Goal: Task Accomplishment & Management: Use online tool/utility

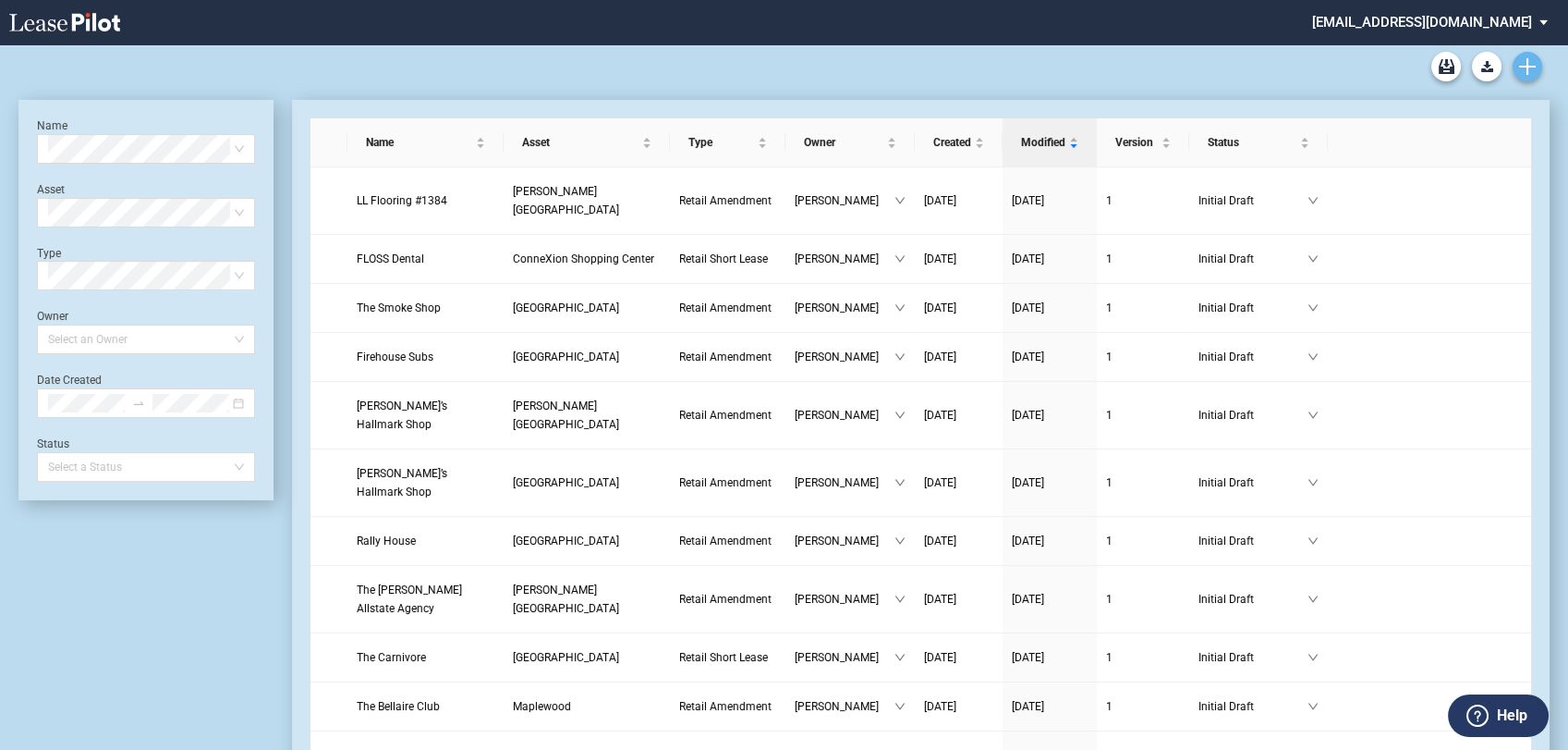
click at [1528, 62] on icon "Create new document" at bounding box center [1527, 66] width 17 height 17
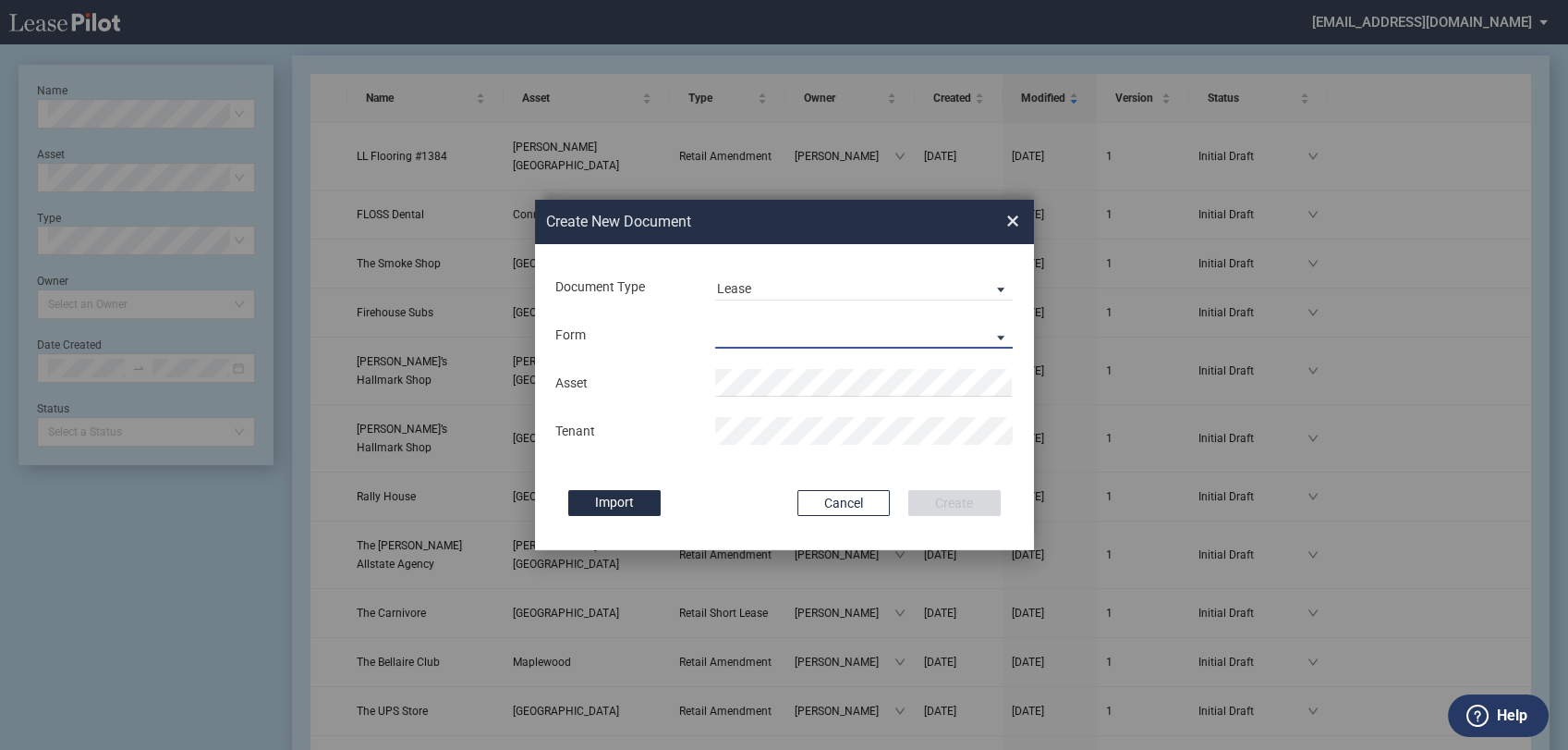
click at [801, 327] on md-select "Retail Long Lease Retail Short Lease" at bounding box center [864, 335] width 299 height 27
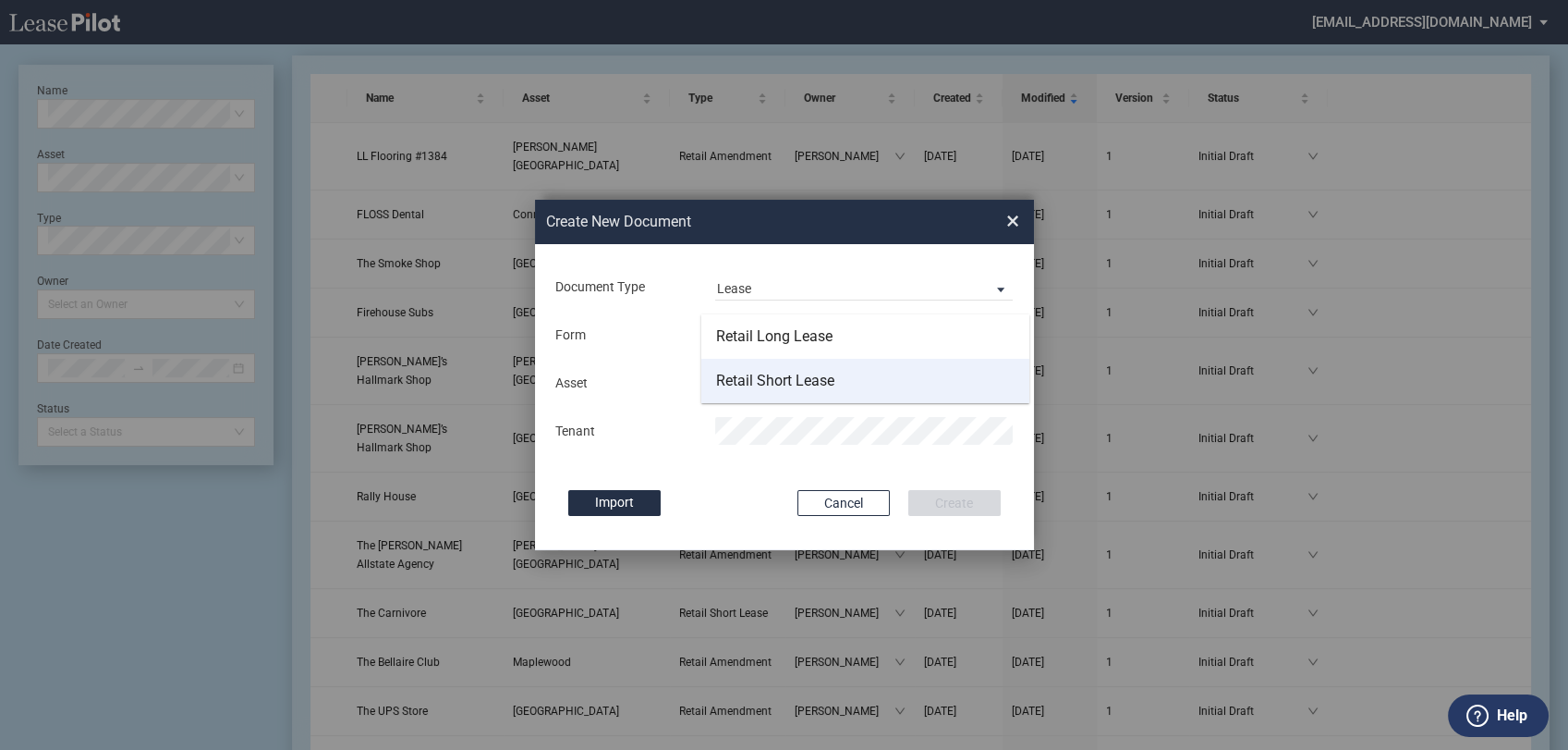
click at [803, 380] on div "Retail Short Lease" at bounding box center [775, 381] width 118 height 21
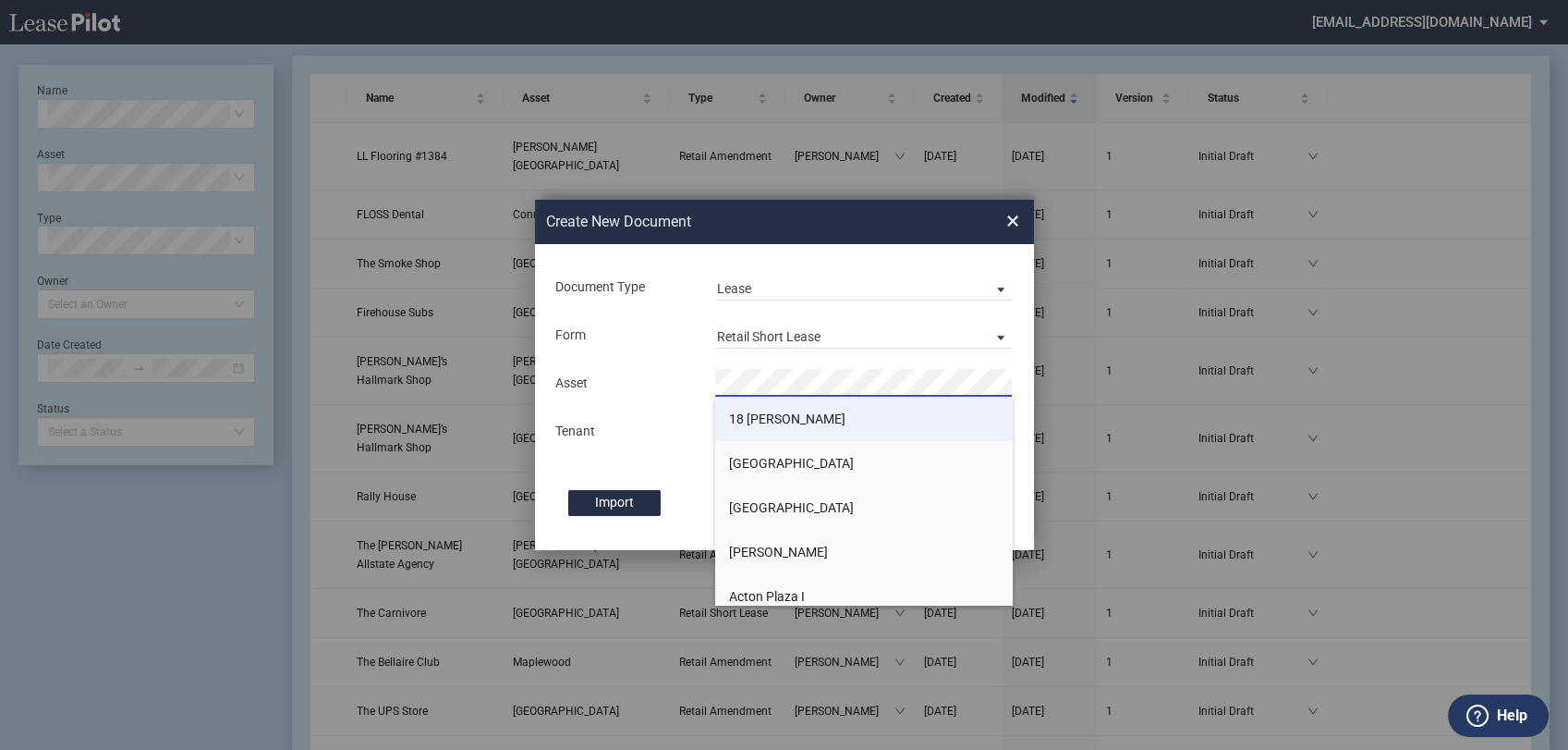
click at [796, 413] on li "18 Ryan" at bounding box center [864, 418] width 299 height 44
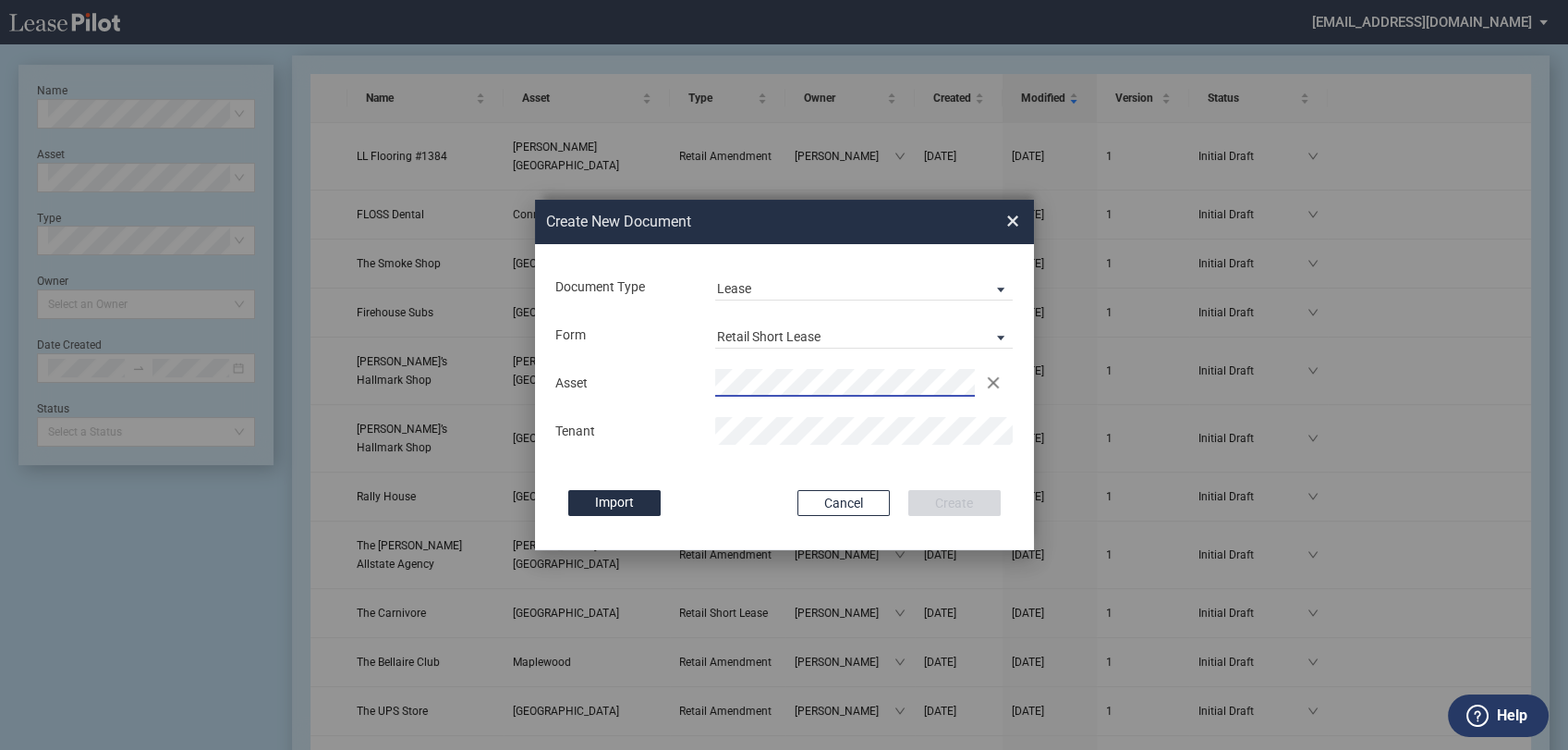
click at [784, 446] on div "Asset Clear Tenant" at bounding box center [784, 406] width 462 height 96
click at [759, 479] on div "Document Type Lease Lease Amendment Deal Type Retail Deal Type Retail Form Reta…" at bounding box center [785, 397] width 499 height 305
click at [954, 498] on button "Create" at bounding box center [954, 502] width 92 height 25
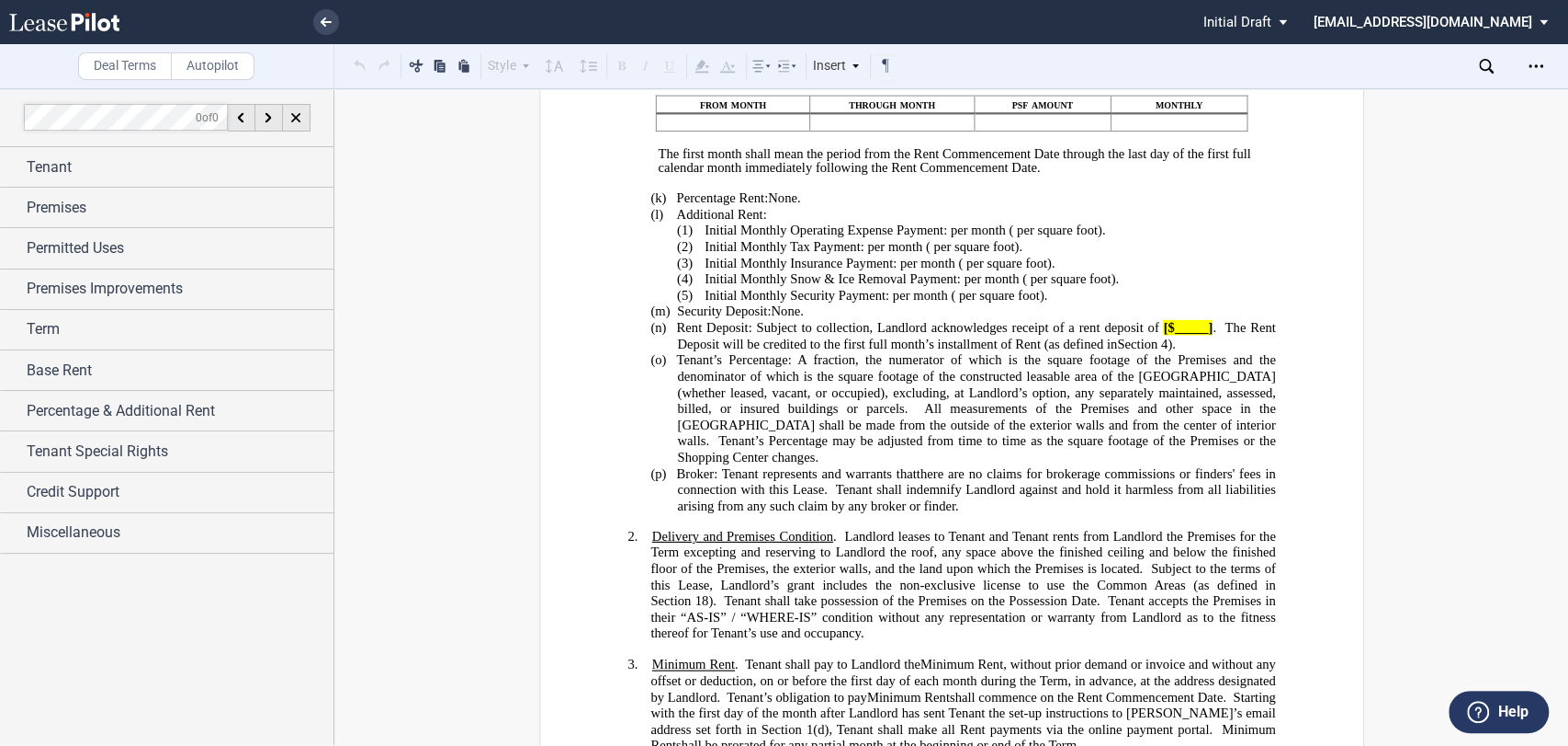
scroll to position [816, 0]
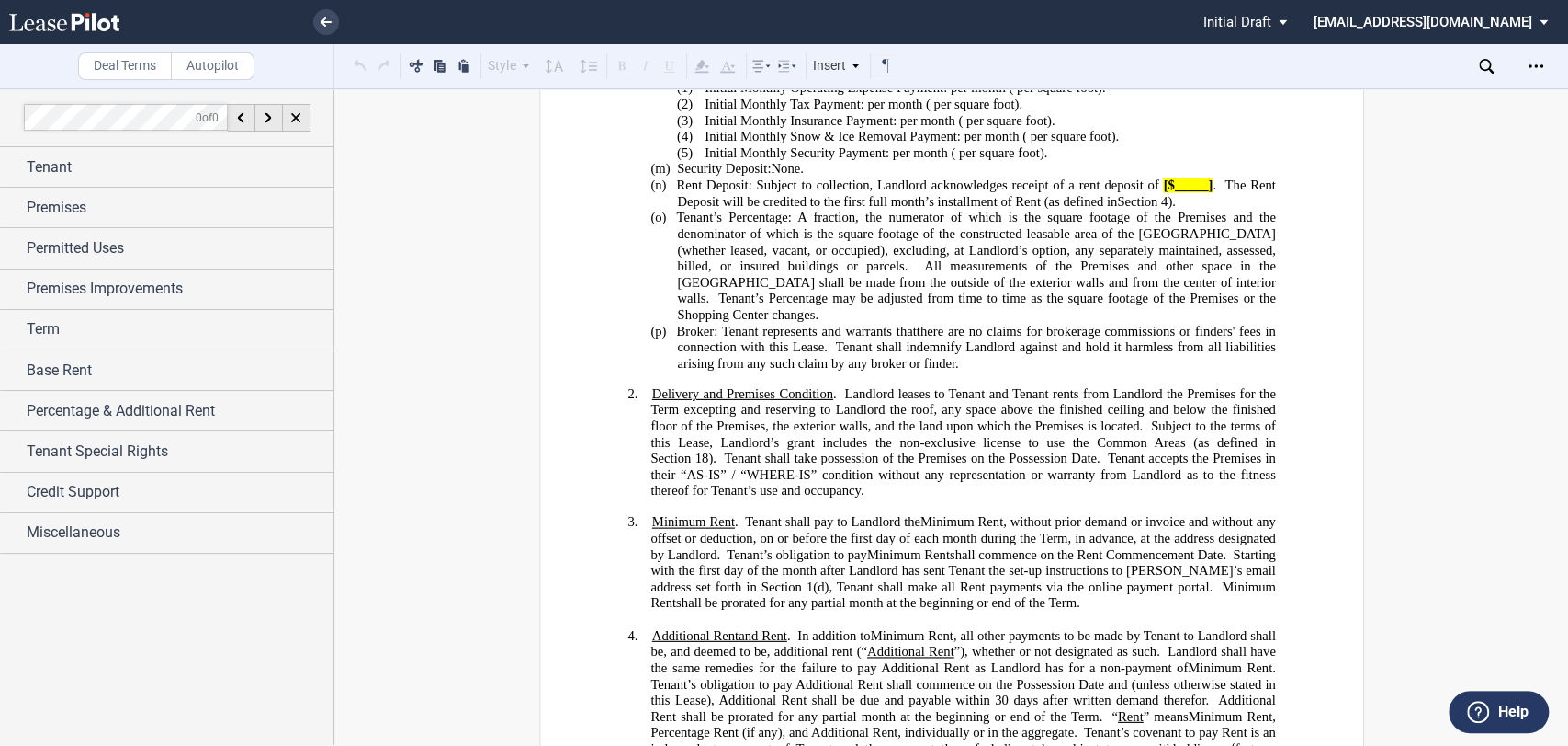
click at [879, 438] on p "2. Delivery and Premises Condition . Landlord leases to Tenant and Tenant rents…" at bounding box center [963, 442] width 625 height 113
click at [842, 68] on div "Insert" at bounding box center [837, 66] width 54 height 24
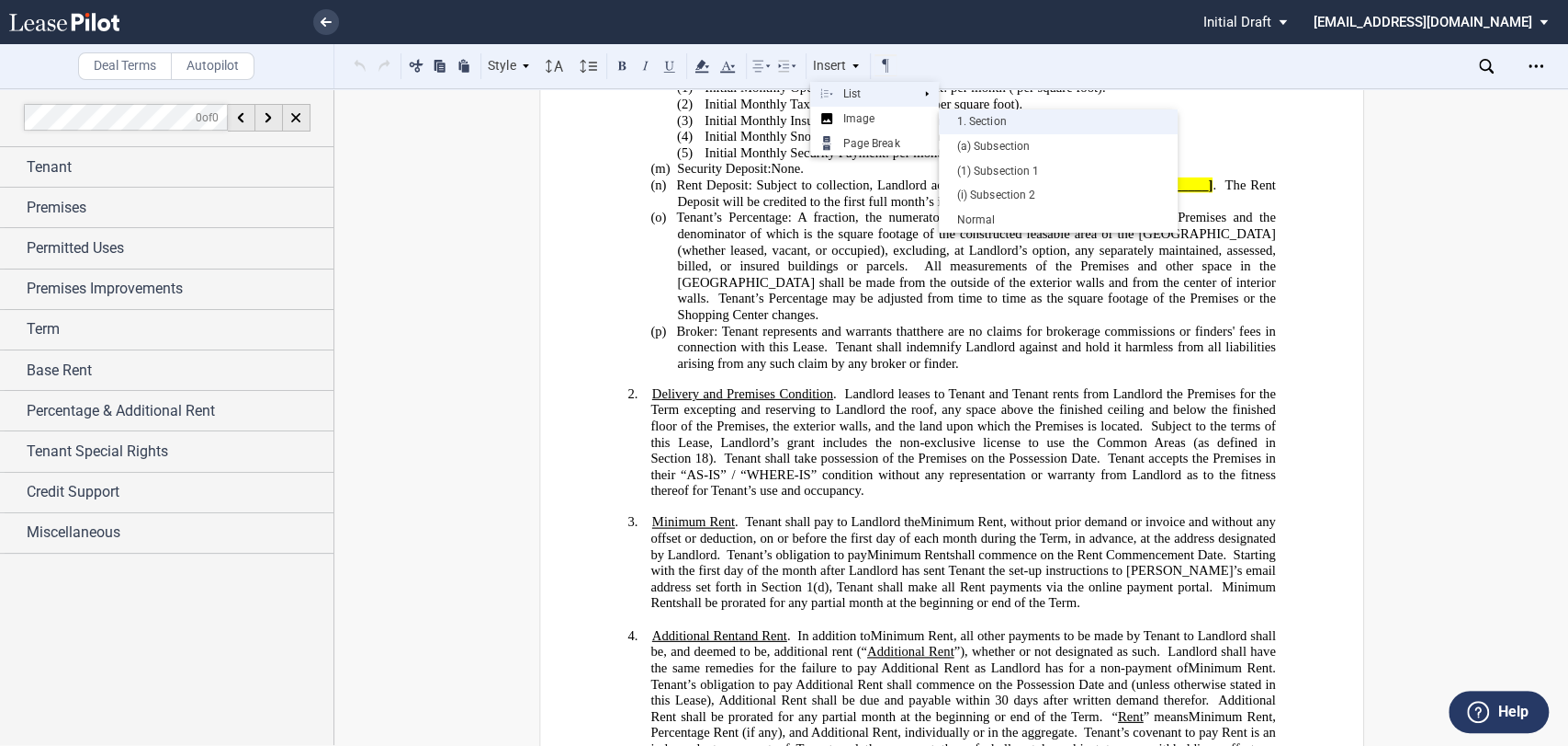
click at [977, 117] on div "1. Section" at bounding box center [1058, 122] width 221 height 16
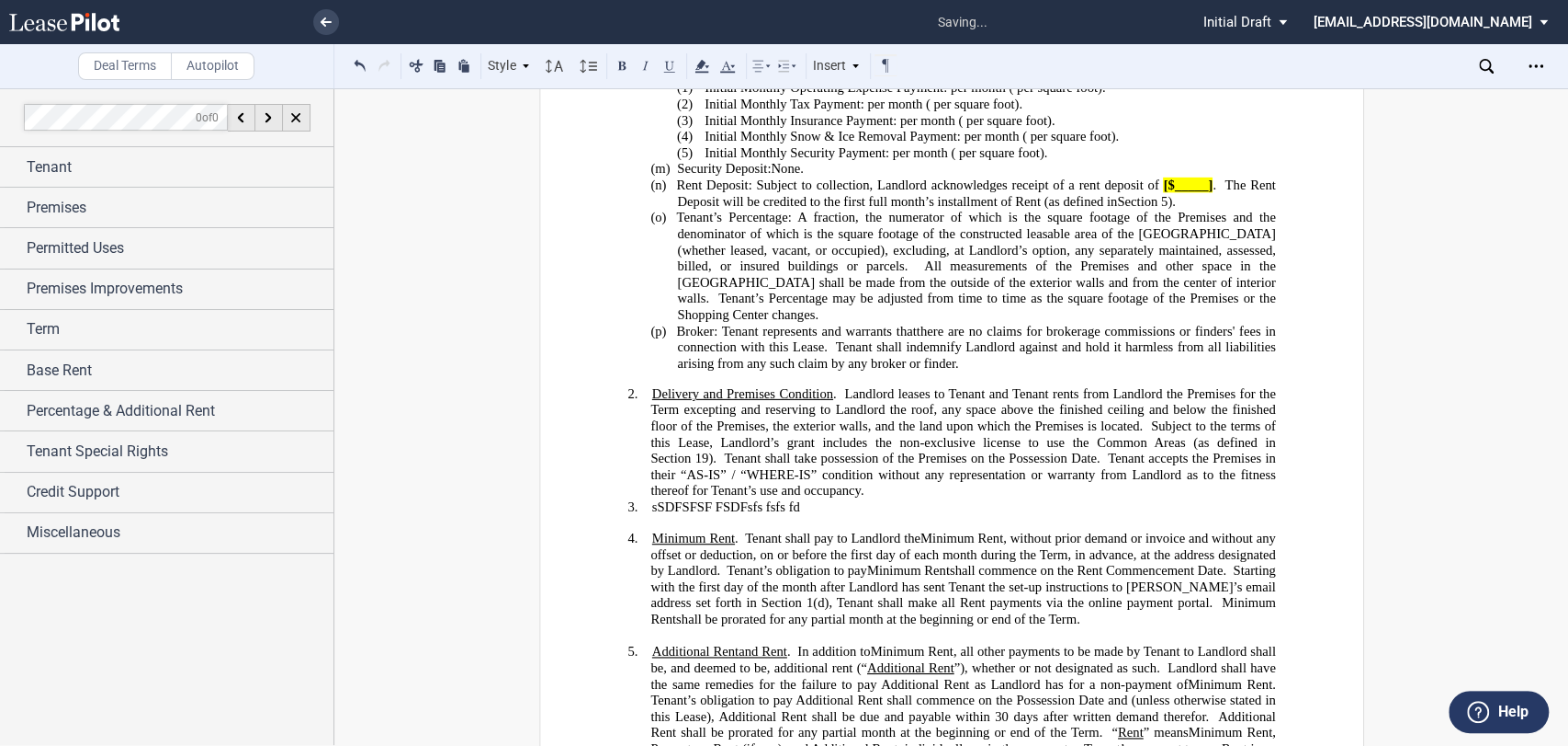
drag, startPoint x: 832, startPoint y: 71, endPoint x: 929, endPoint y: 91, distance: 99.0
click at [833, 70] on div "Insert" at bounding box center [837, 66] width 54 height 24
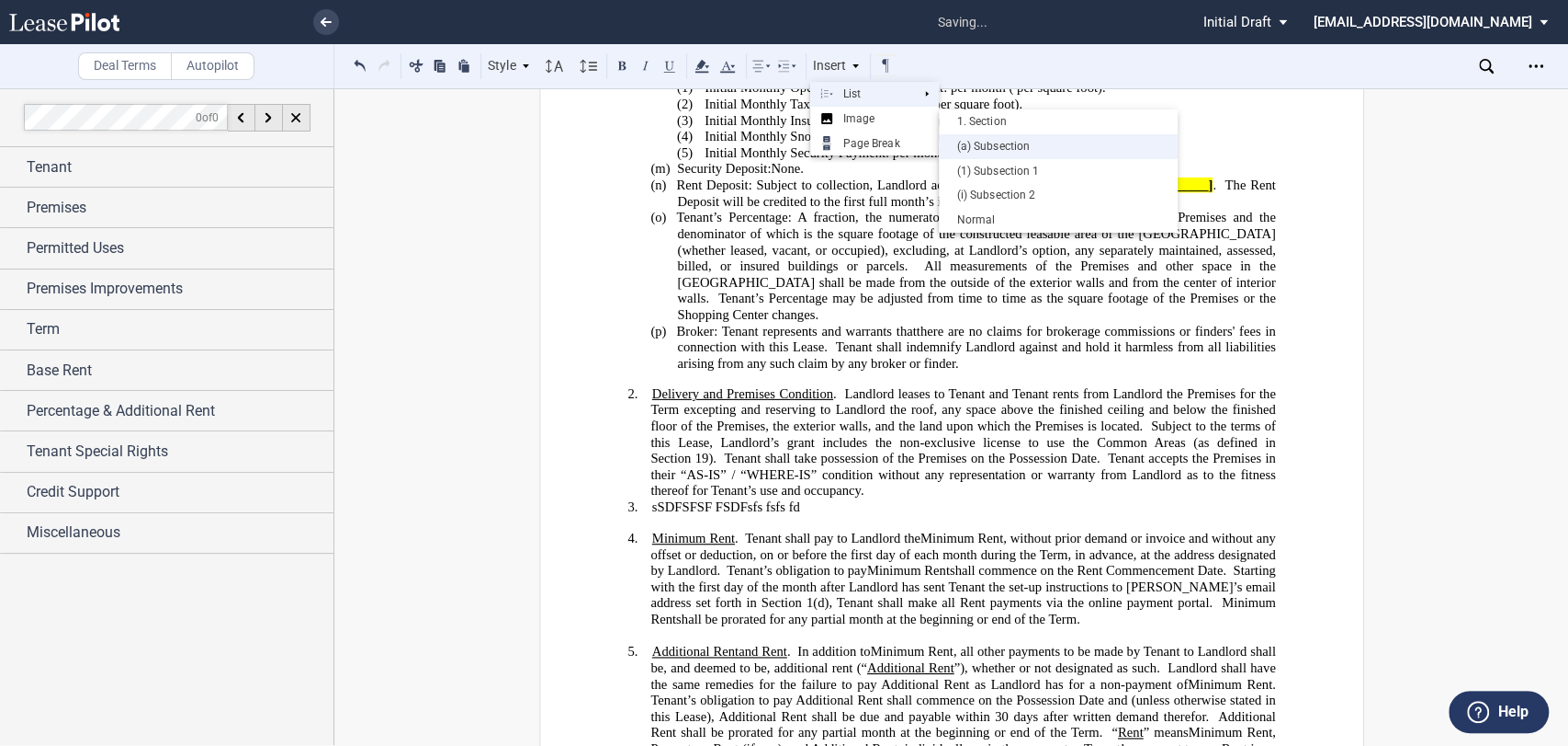
click at [1007, 151] on div "(a) Subsection" at bounding box center [1058, 147] width 221 height 16
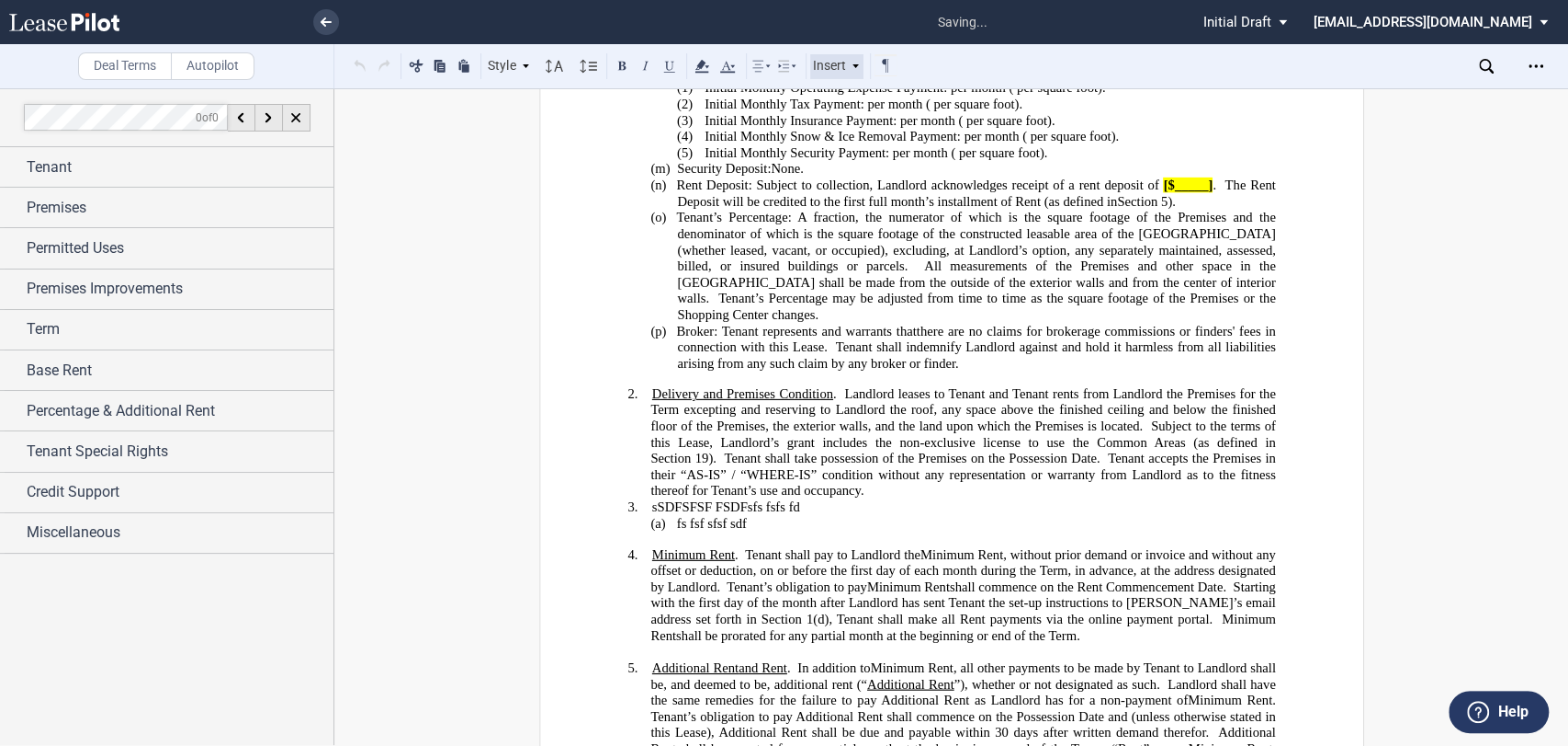
click at [827, 72] on div "Insert" at bounding box center [837, 66] width 54 height 24
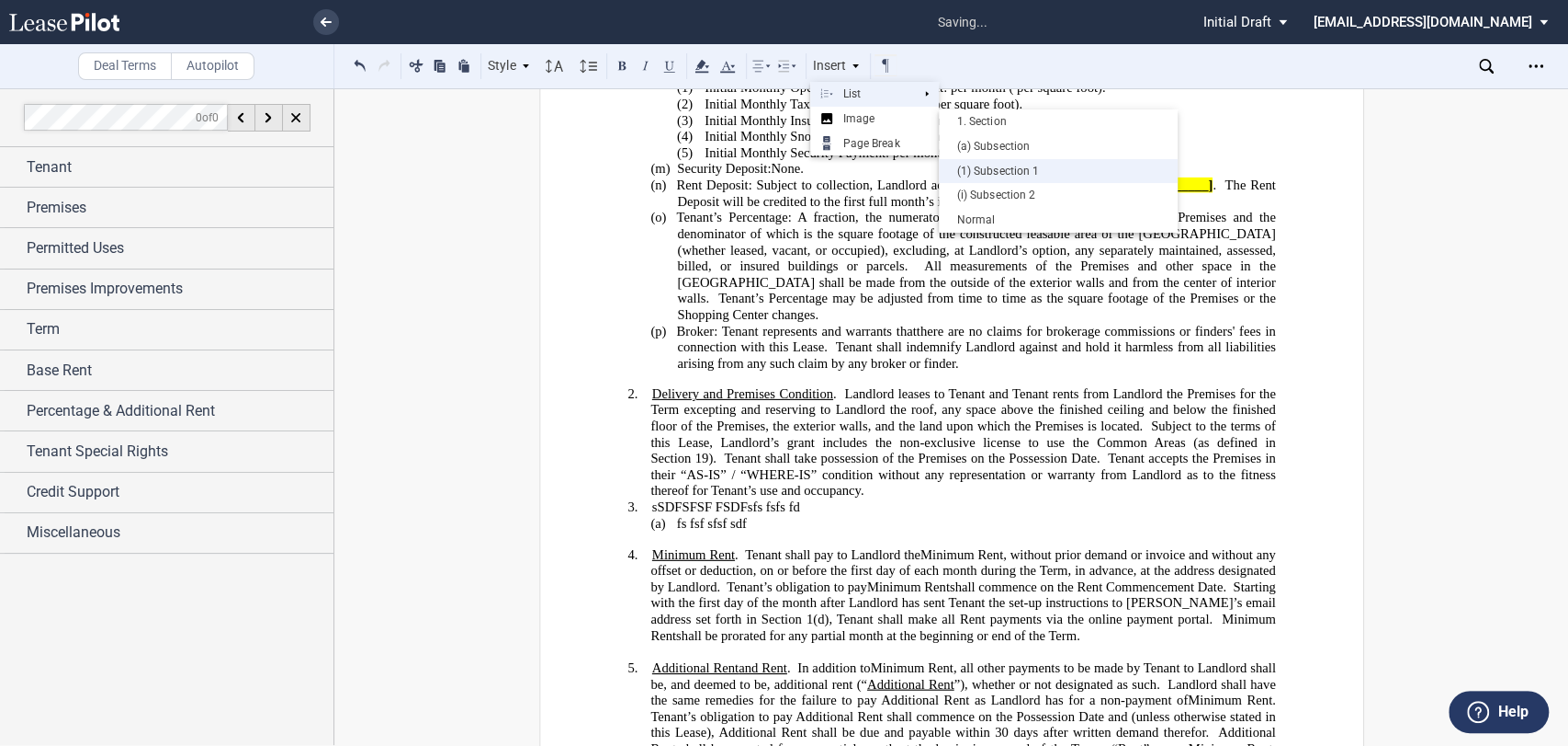
click at [993, 170] on div "(1) Subsection 1" at bounding box center [1058, 171] width 221 height 16
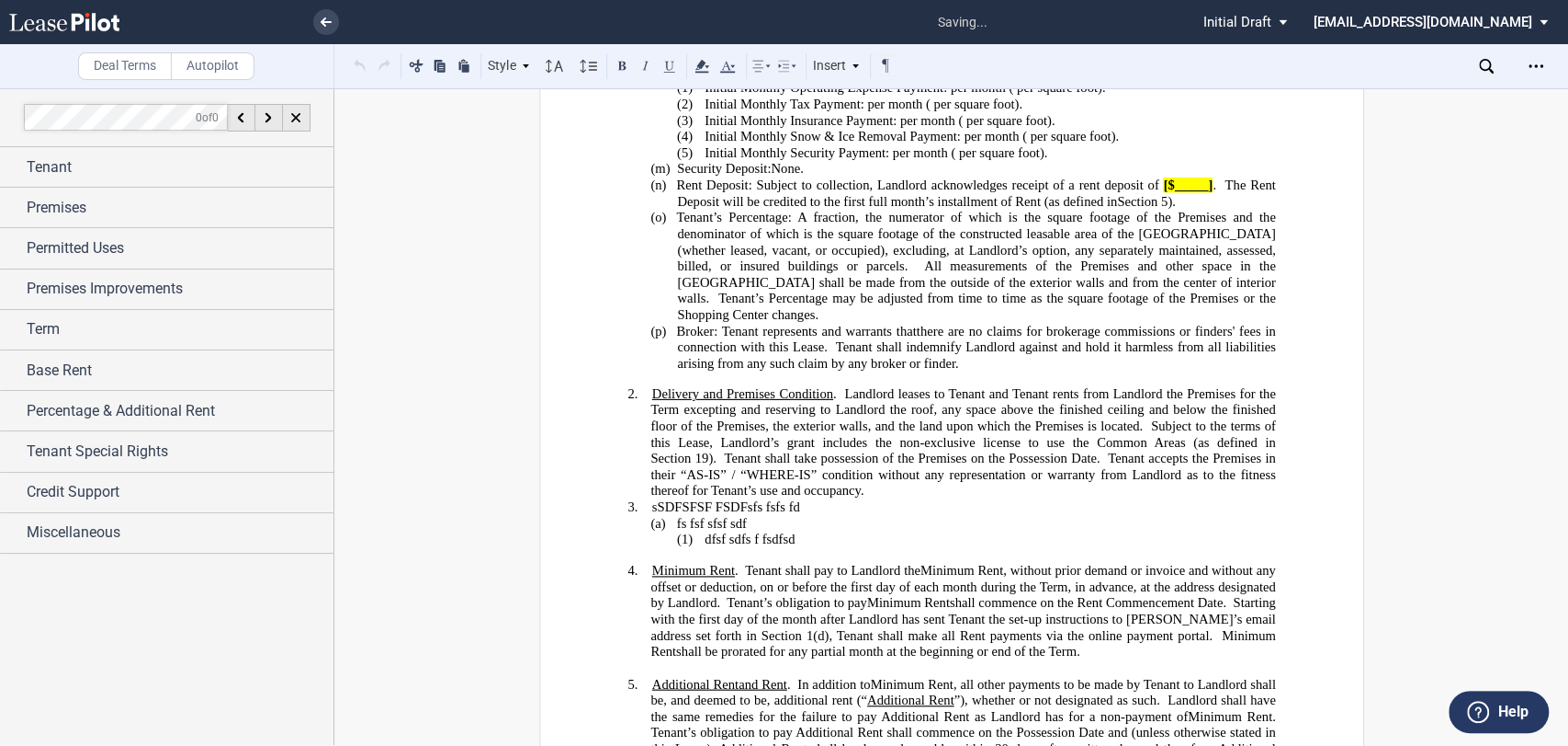
drag, startPoint x: 845, startPoint y: 67, endPoint x: 895, endPoint y: 82, distance: 52.2
click at [845, 72] on div "Insert" at bounding box center [837, 66] width 54 height 24
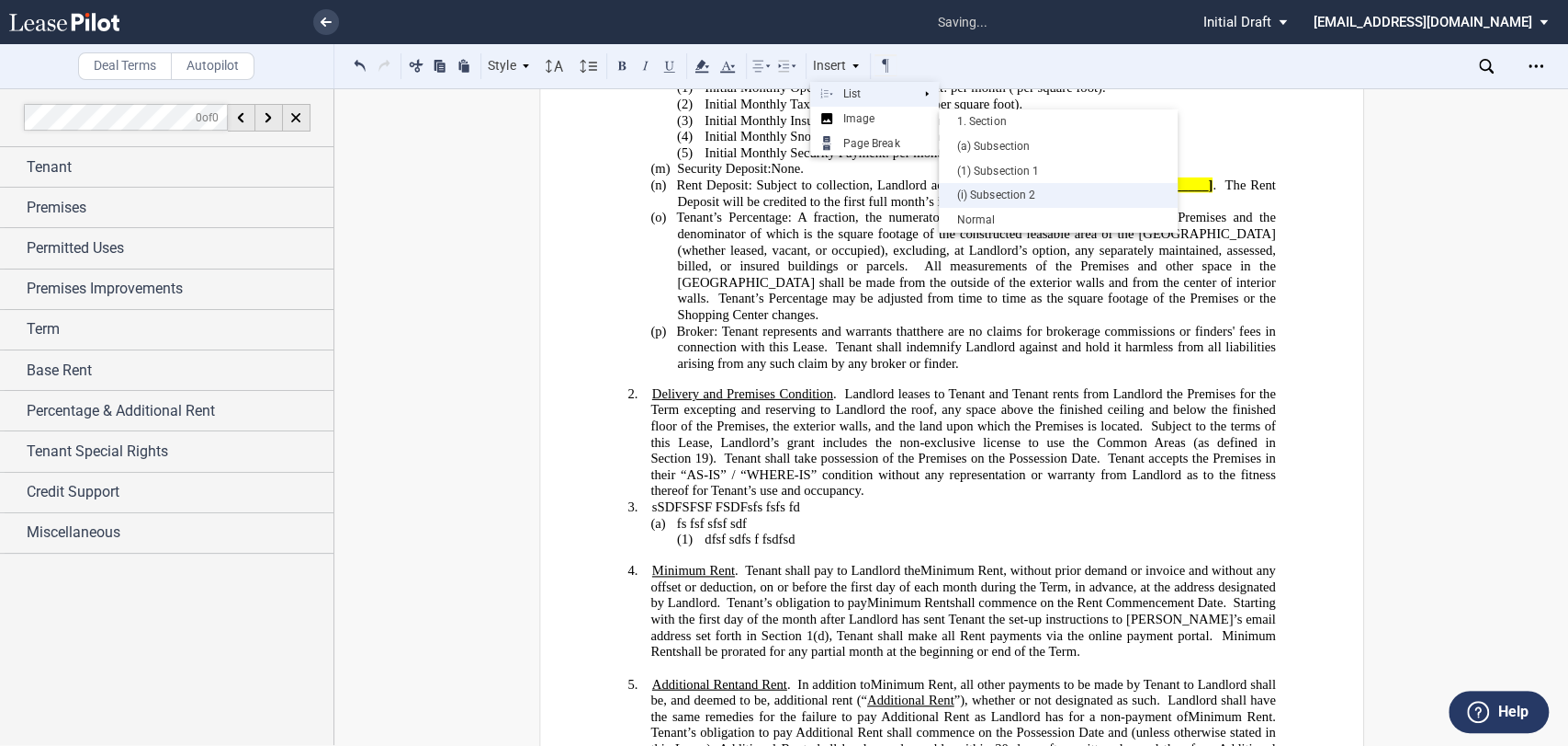
click at [994, 188] on div "(i) Subsection 2" at bounding box center [1058, 196] width 221 height 16
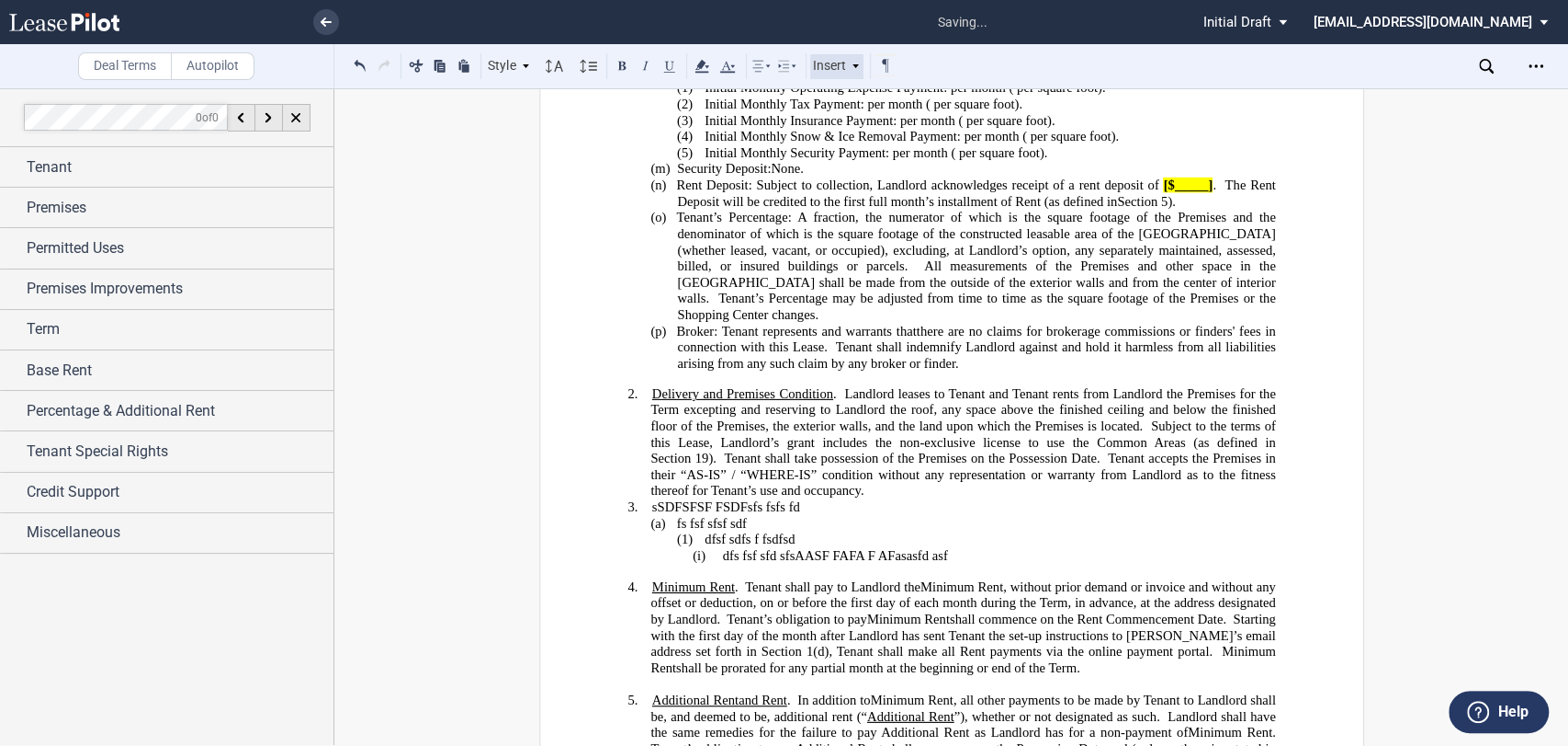
click at [844, 59] on div "Insert" at bounding box center [837, 66] width 54 height 24
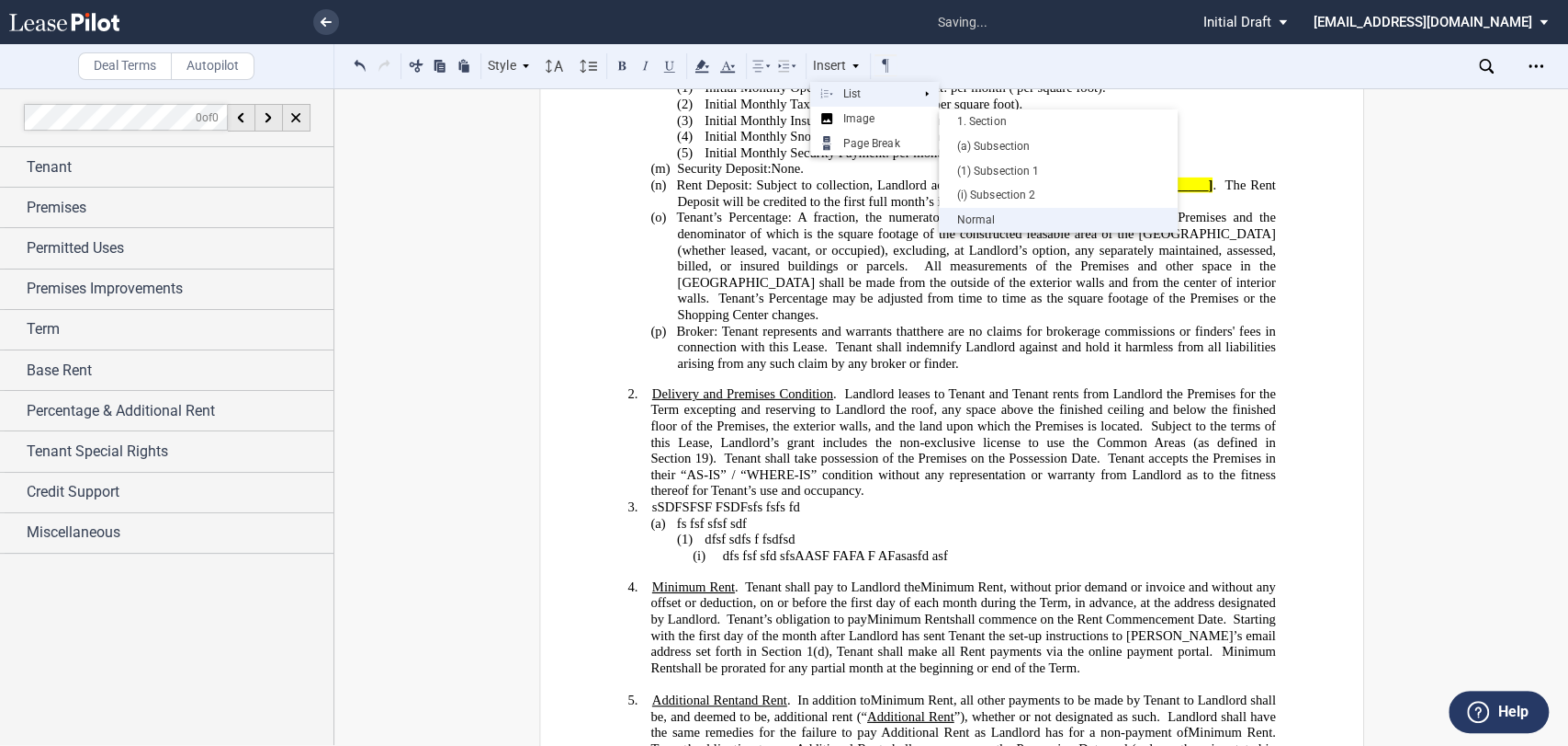
click at [1004, 207] on div "Normal" at bounding box center [1058, 219] width 238 height 24
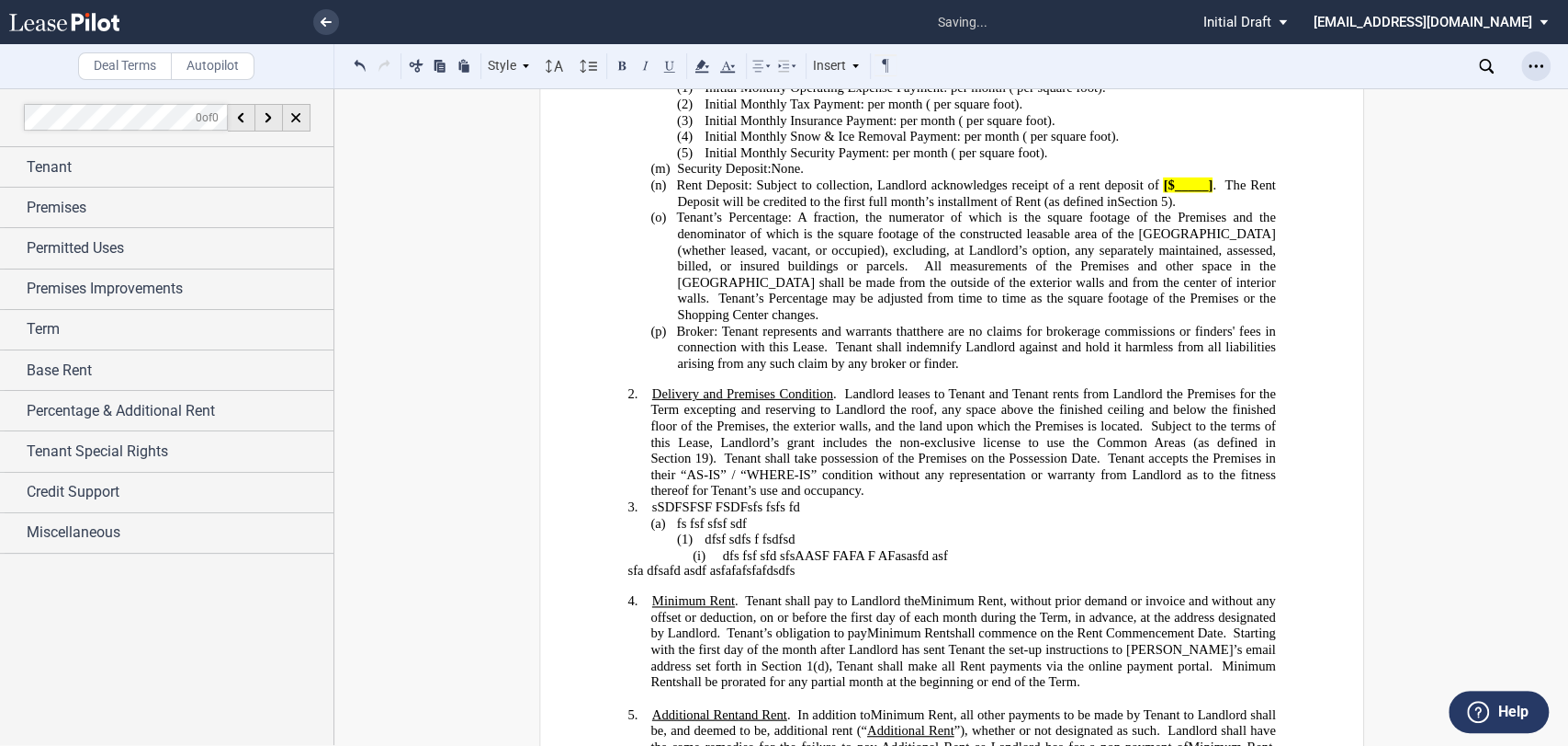
click at [1538, 58] on icon "Open Lease options menu" at bounding box center [1536, 65] width 15 height 15
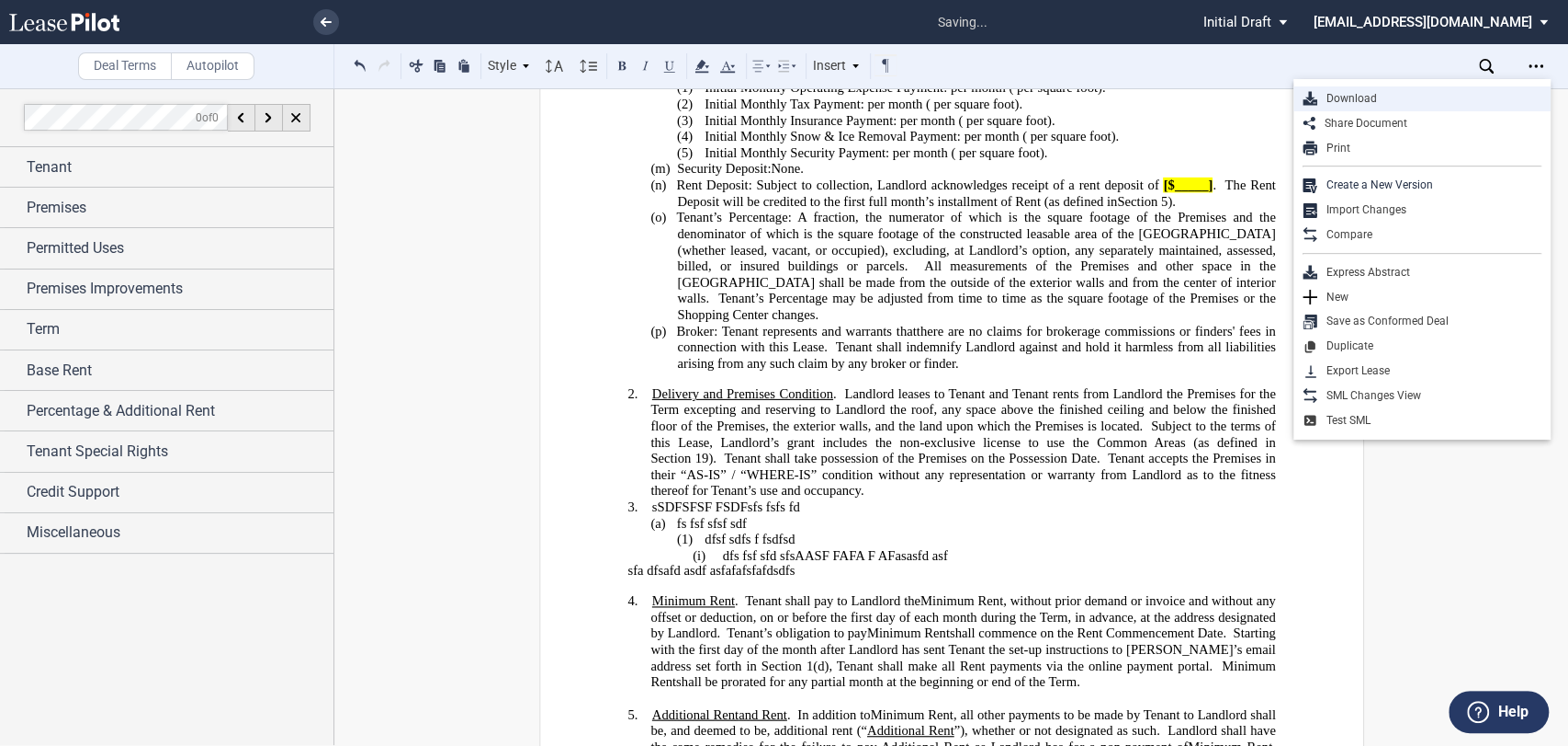
click at [1404, 91] on div "Download" at bounding box center [1430, 98] width 224 height 16
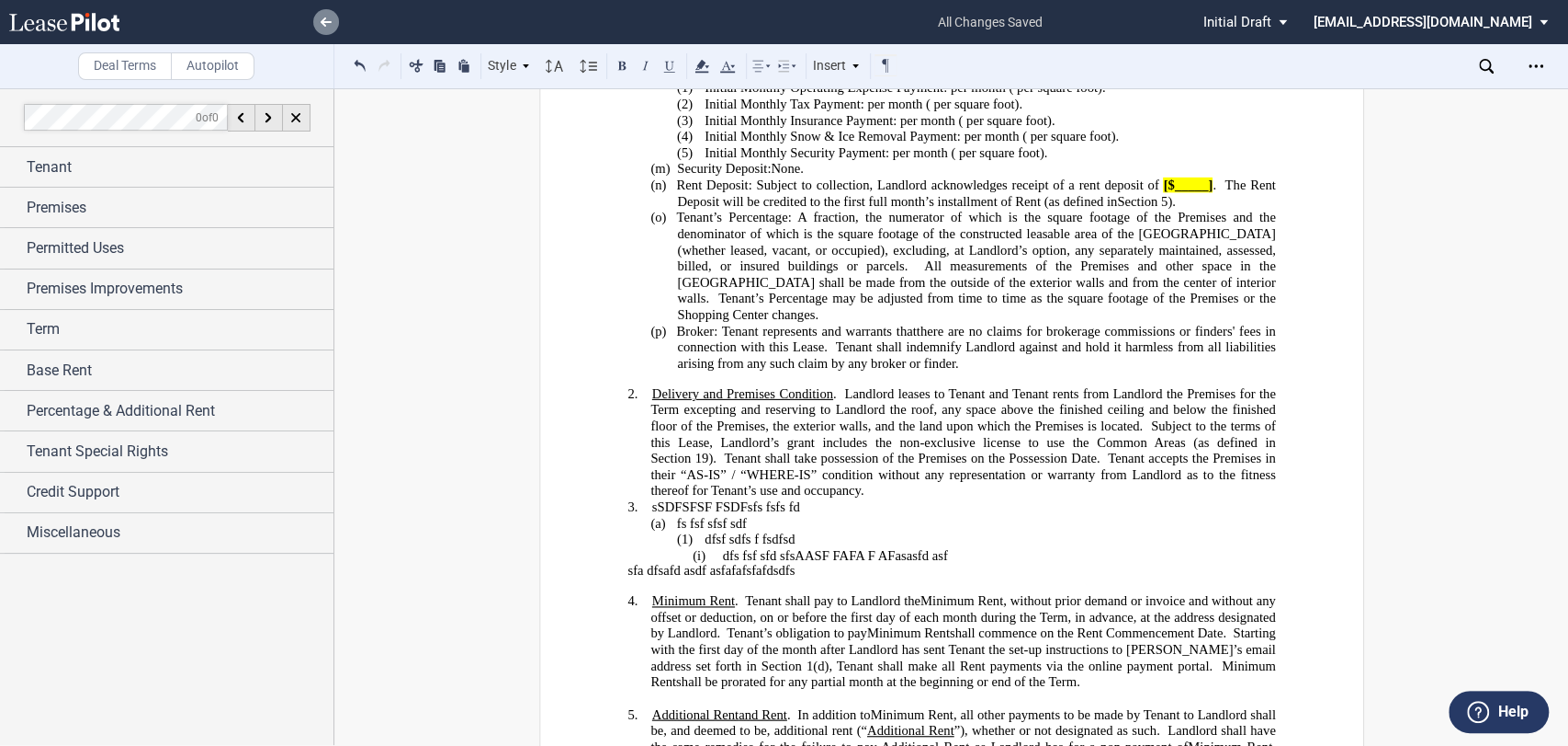
click at [325, 21] on use at bounding box center [325, 21] width 11 height 9
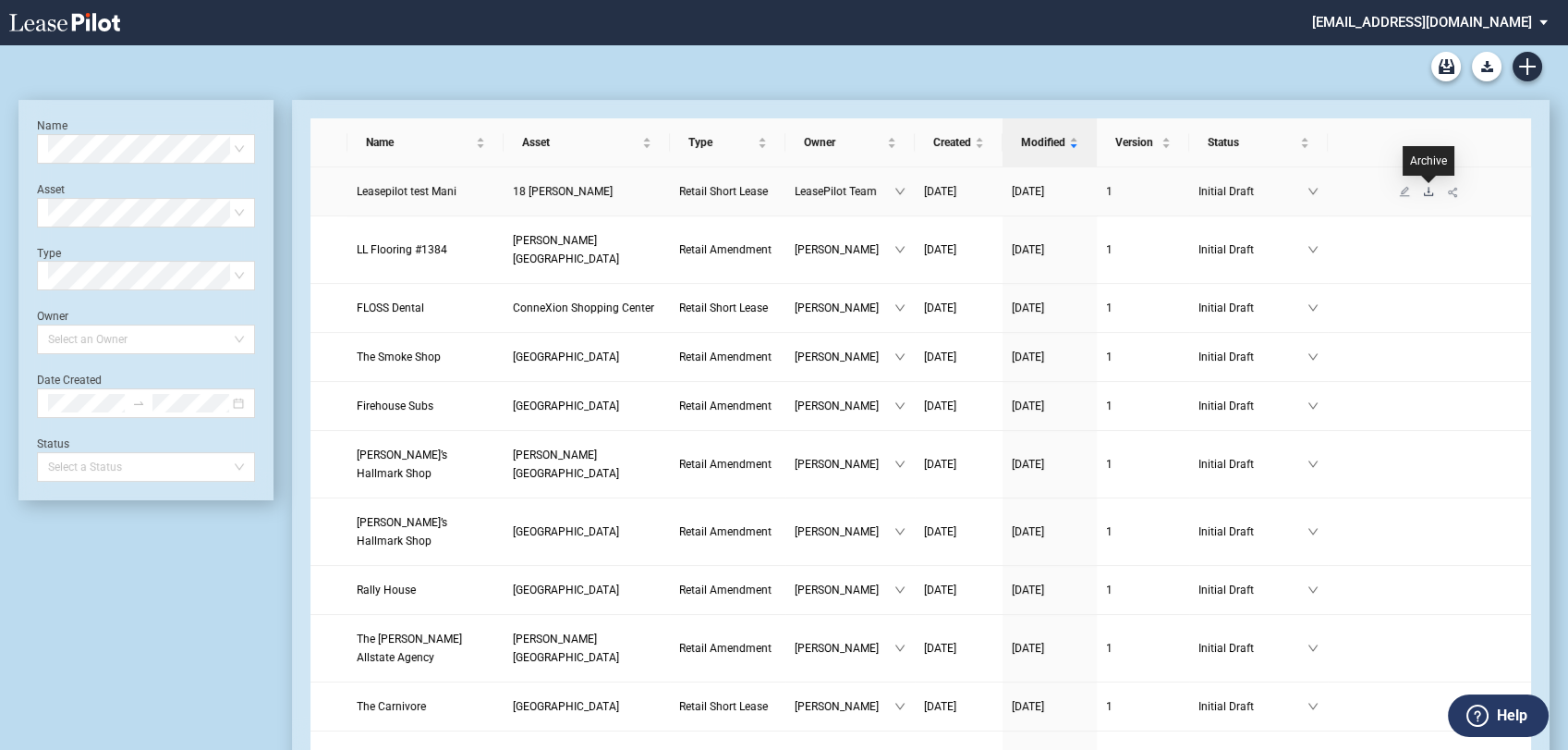
click at [1428, 192] on icon "download" at bounding box center [1428, 191] width 9 height 8
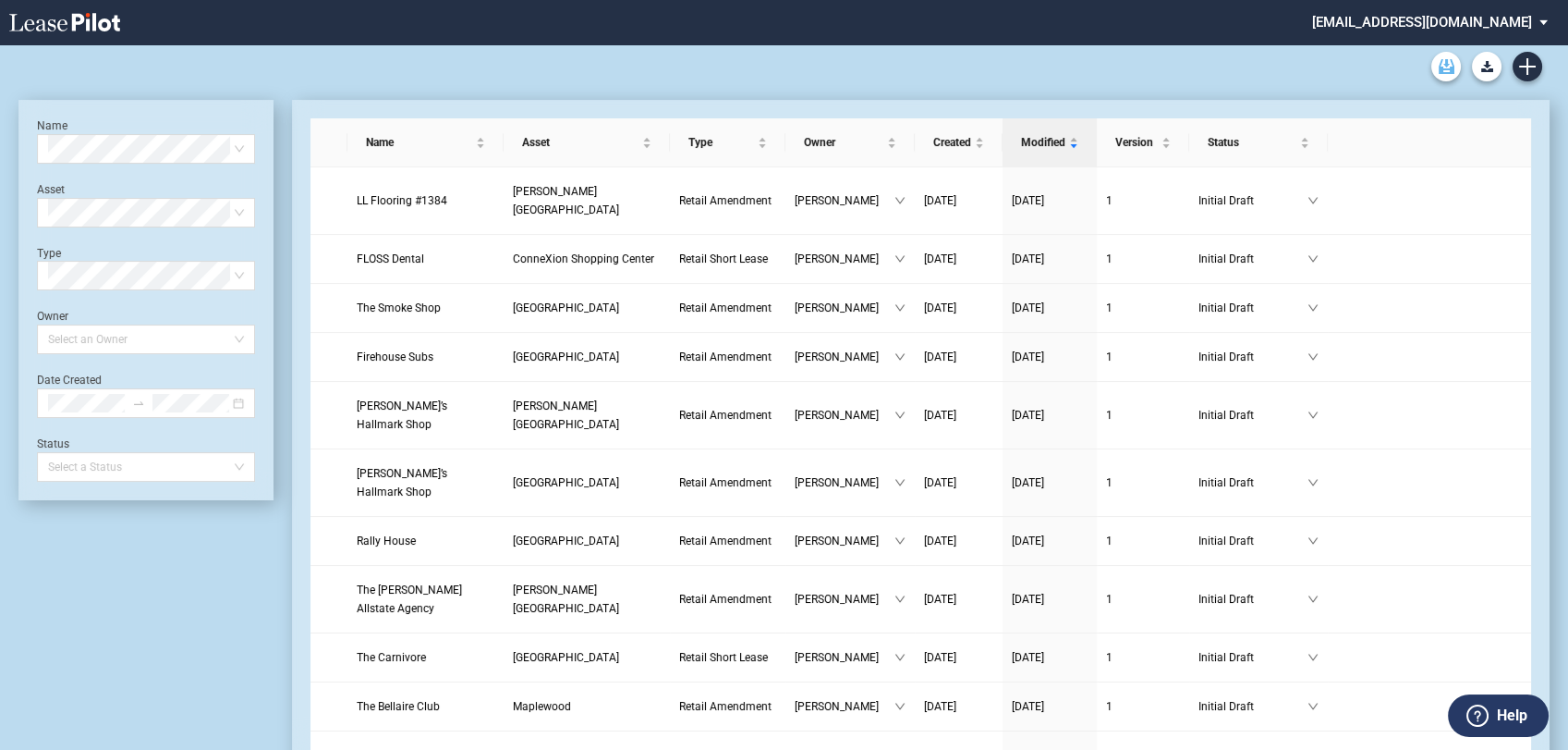
click at [1452, 69] on use "Archive" at bounding box center [1447, 66] width 16 height 15
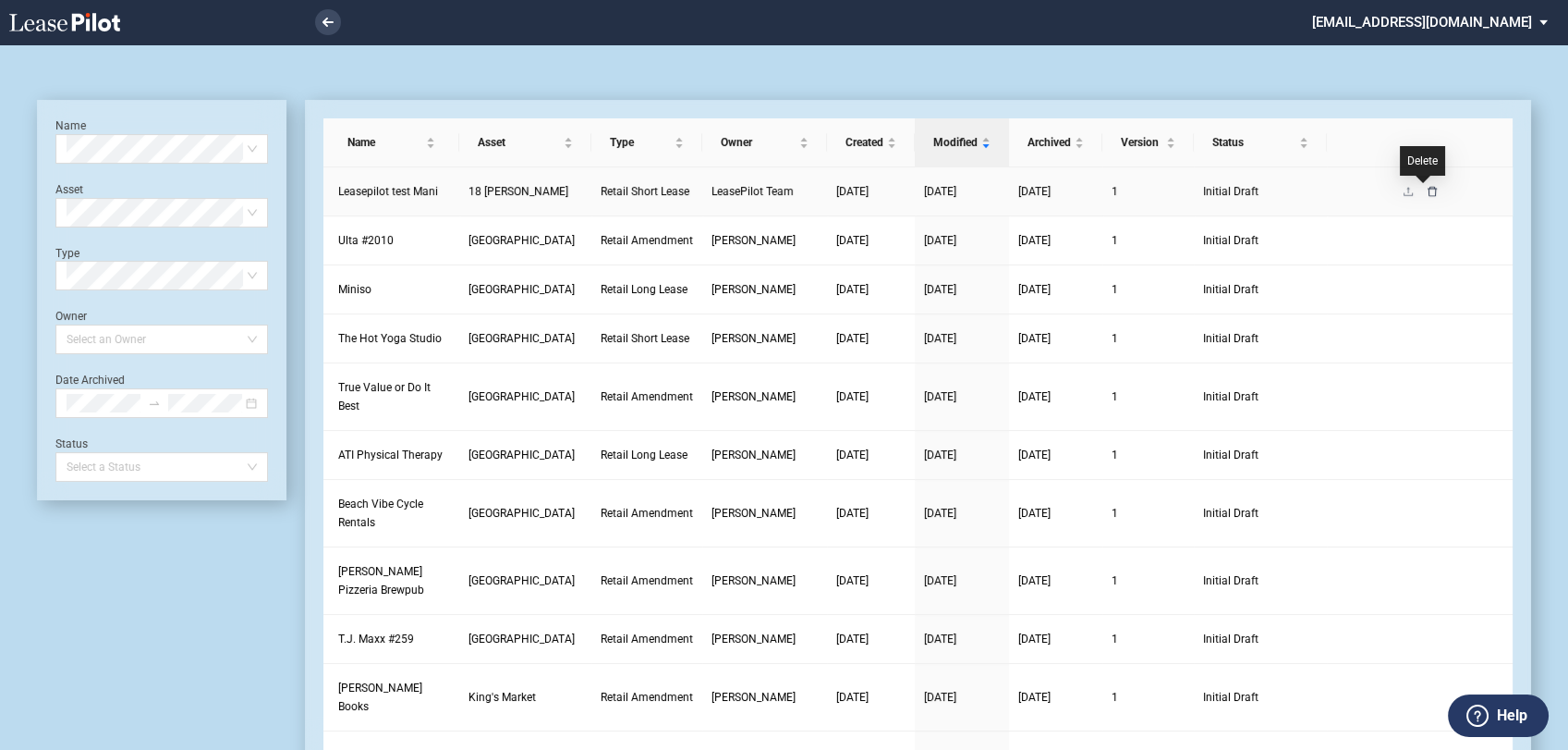
click at [1427, 193] on icon "delete" at bounding box center [1432, 191] width 11 height 11
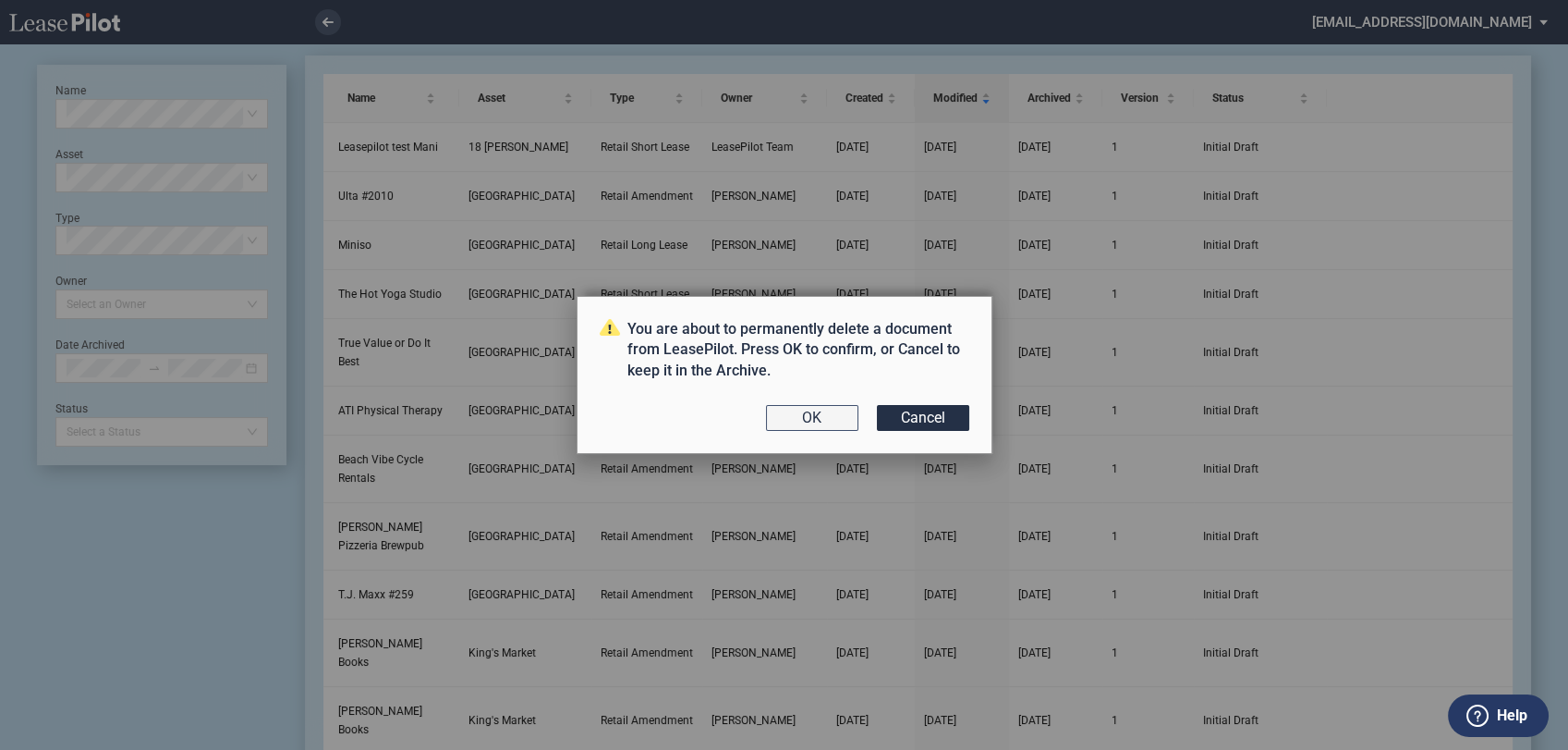
click at [830, 409] on button "OK" at bounding box center [812, 417] width 92 height 25
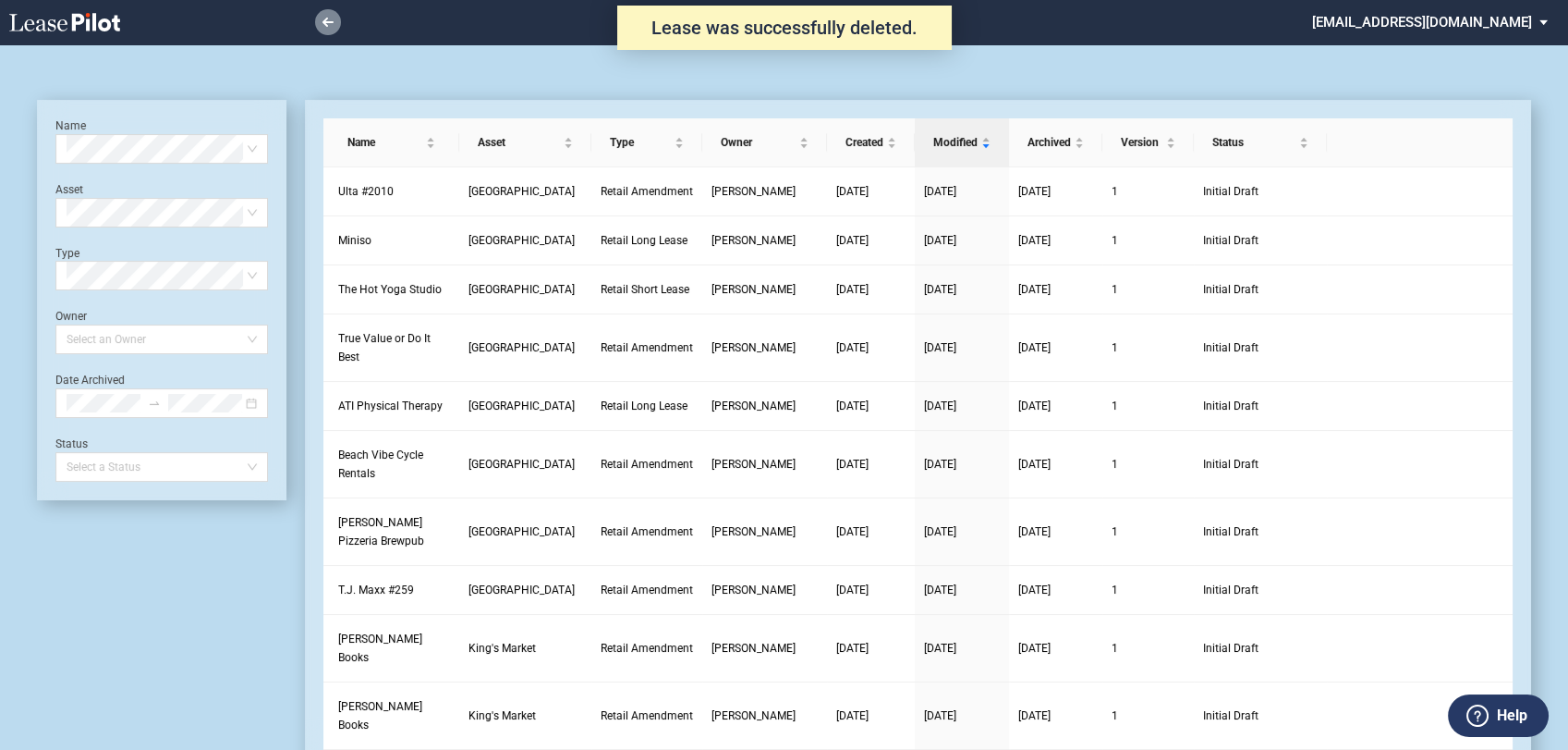
click at [320, 27] on link at bounding box center [328, 22] width 25 height 25
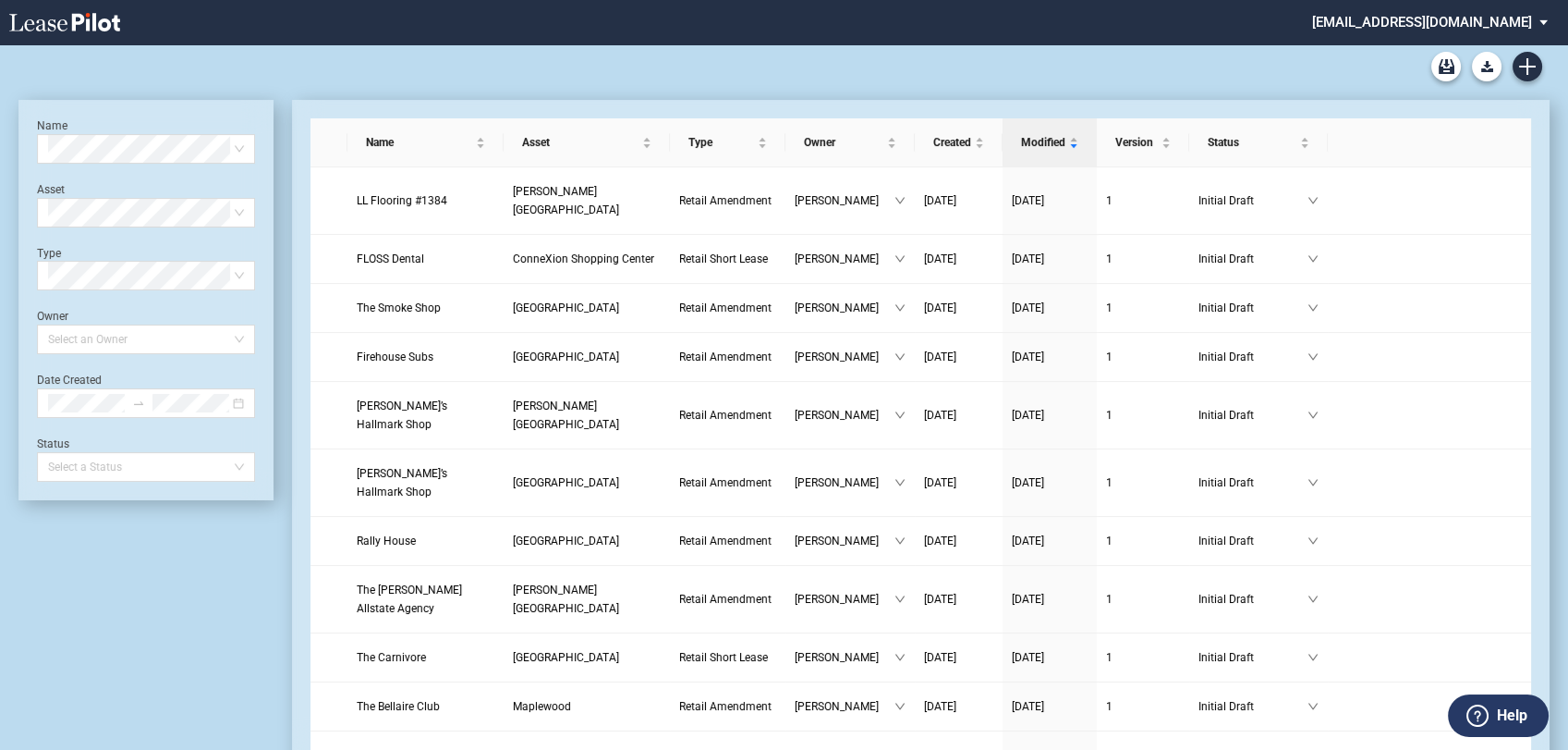
click at [1461, 22] on md-select "[EMAIL_ADDRESS][DOMAIN_NAME] Admin Area Form Management Building Management Use…" at bounding box center [1437, 21] width 254 height 41
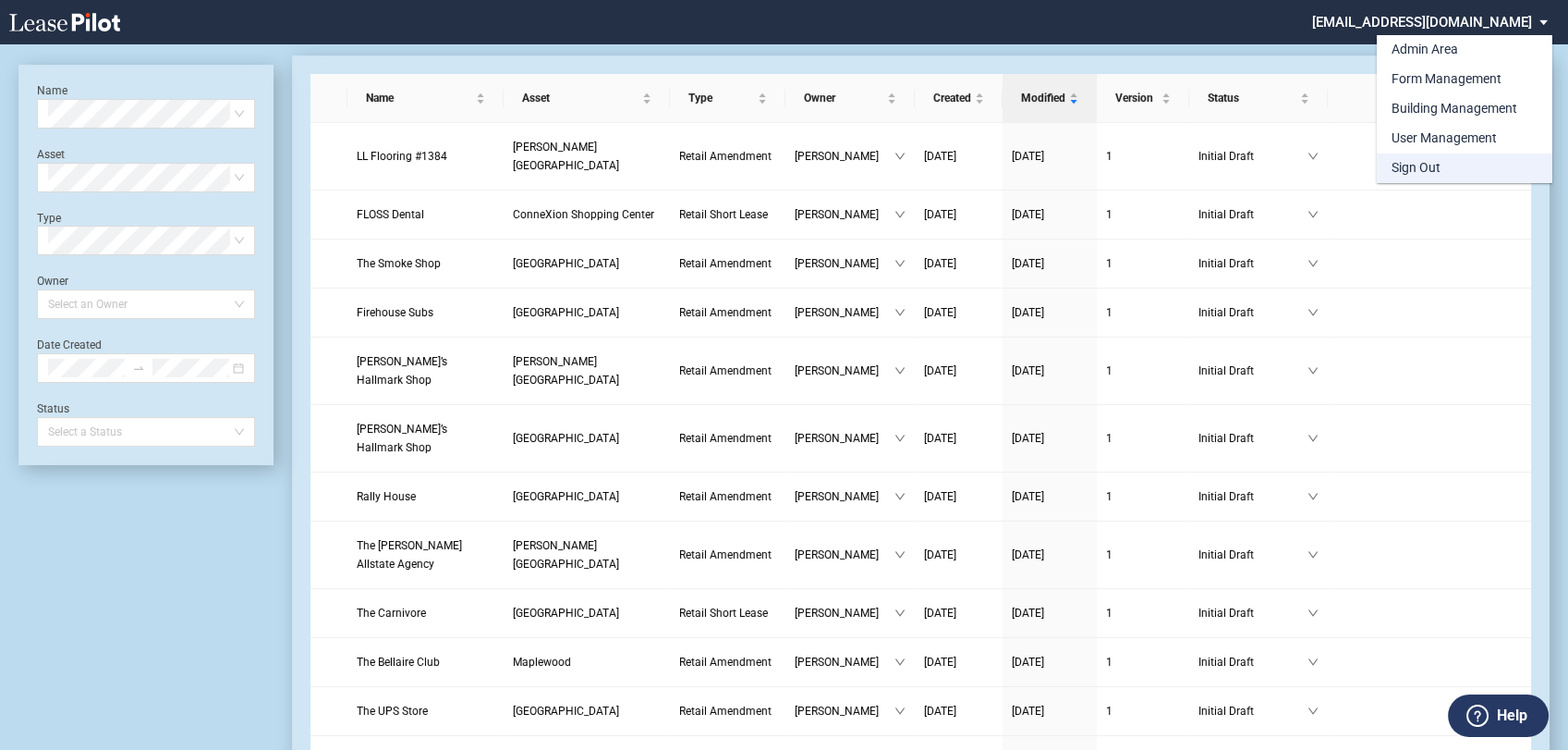
click at [1430, 169] on div "Sign Out" at bounding box center [1416, 167] width 49 height 19
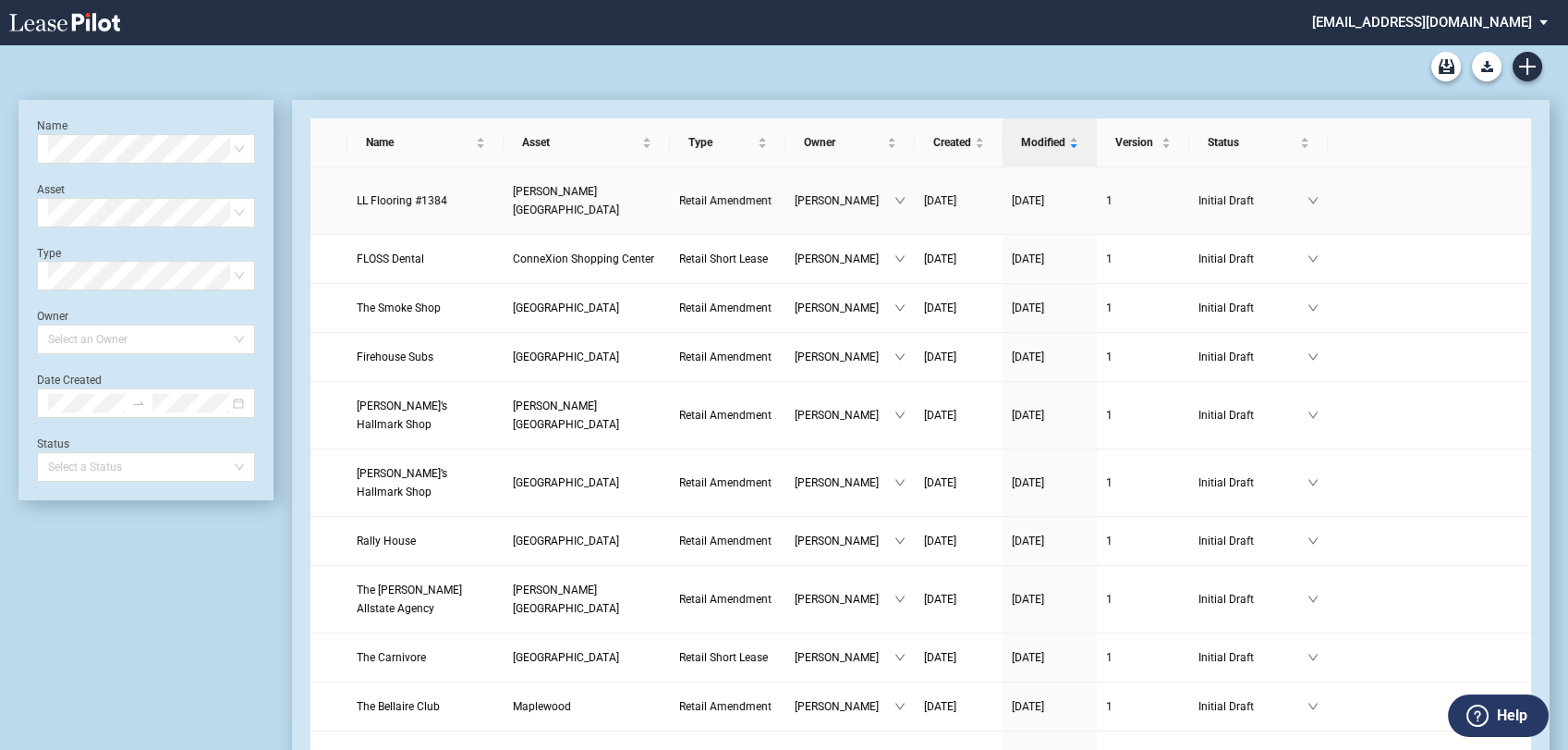
scroll to position [44, 0]
